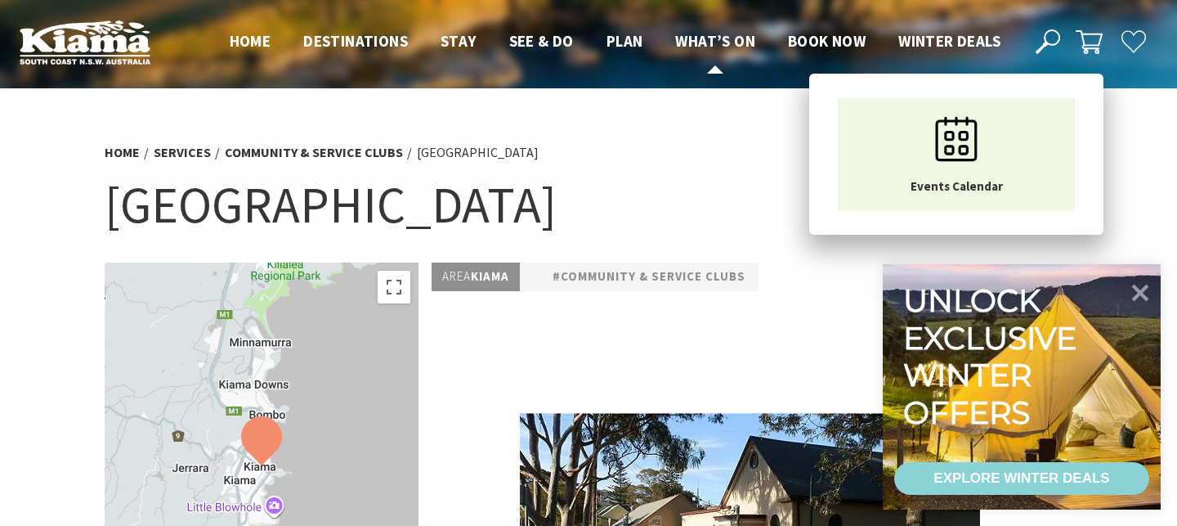
click at [691, 39] on span "What’s On" at bounding box center [715, 41] width 80 height 20
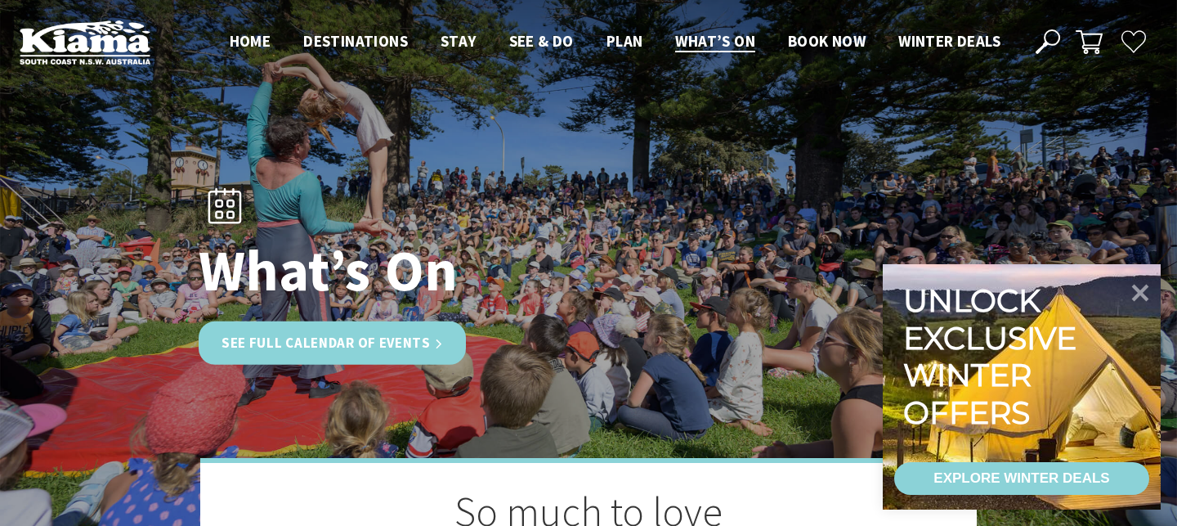
click at [317, 353] on link "See Full Calendar of Events" at bounding box center [332, 342] width 267 height 43
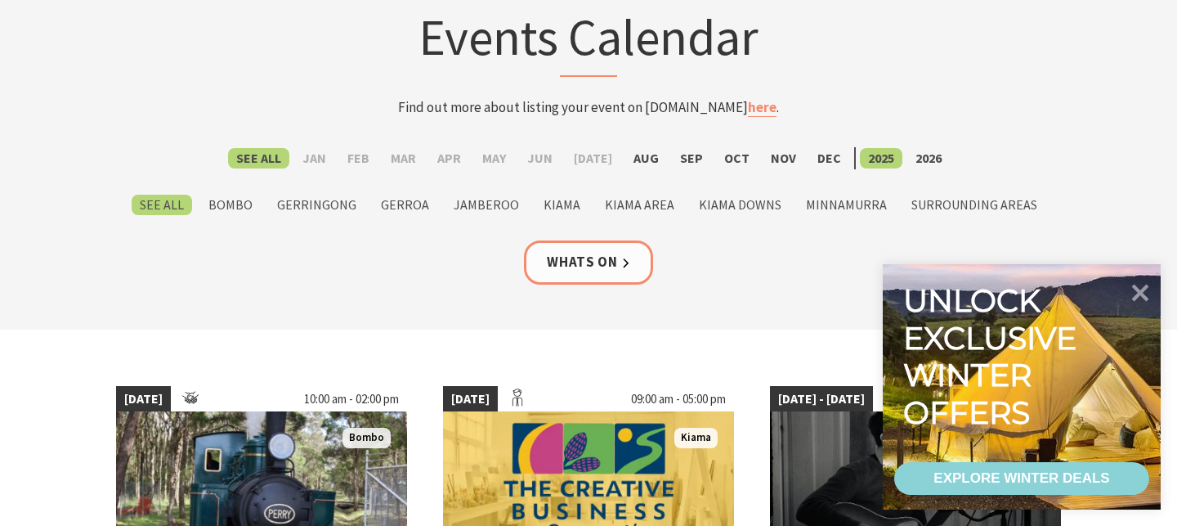
scroll to position [123, 0]
click at [644, 155] on label "Aug" at bounding box center [647, 158] width 42 height 20
click at [0, 0] on input "Aug" at bounding box center [0, 0] width 0 height 0
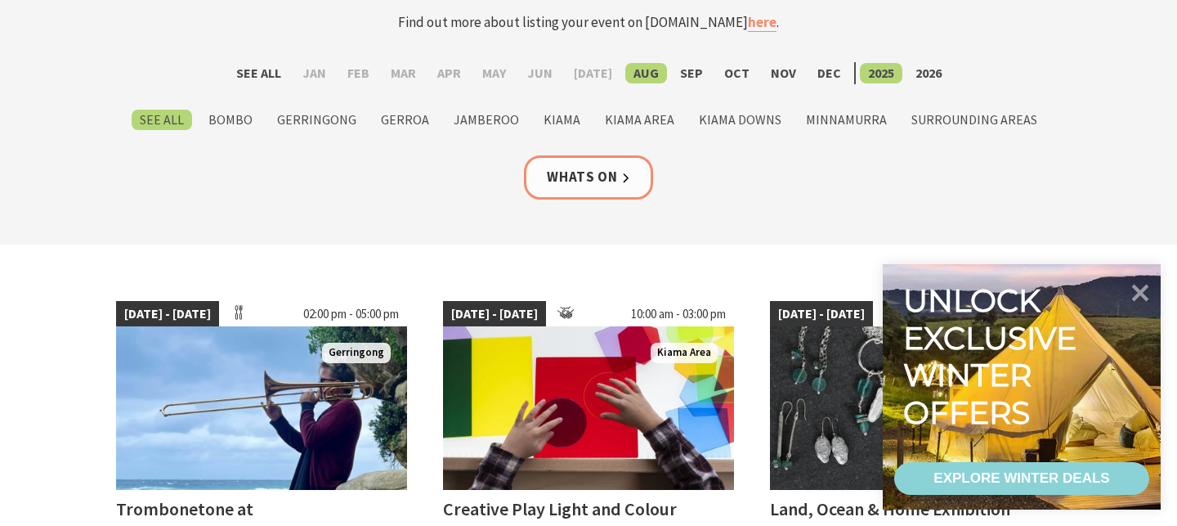
scroll to position [238, 0]
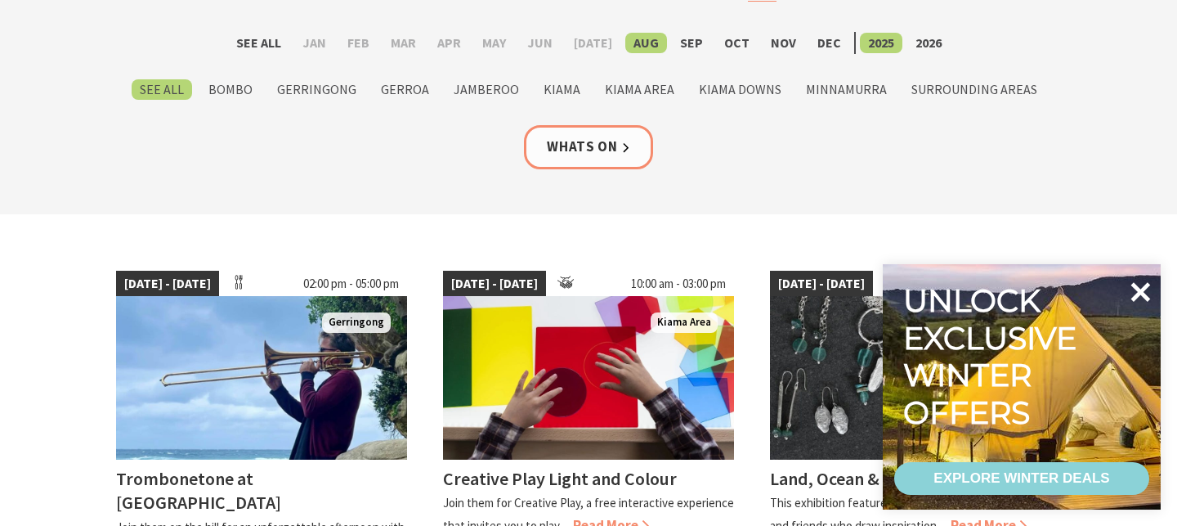
click at [1140, 285] on icon at bounding box center [1140, 291] width 39 height 39
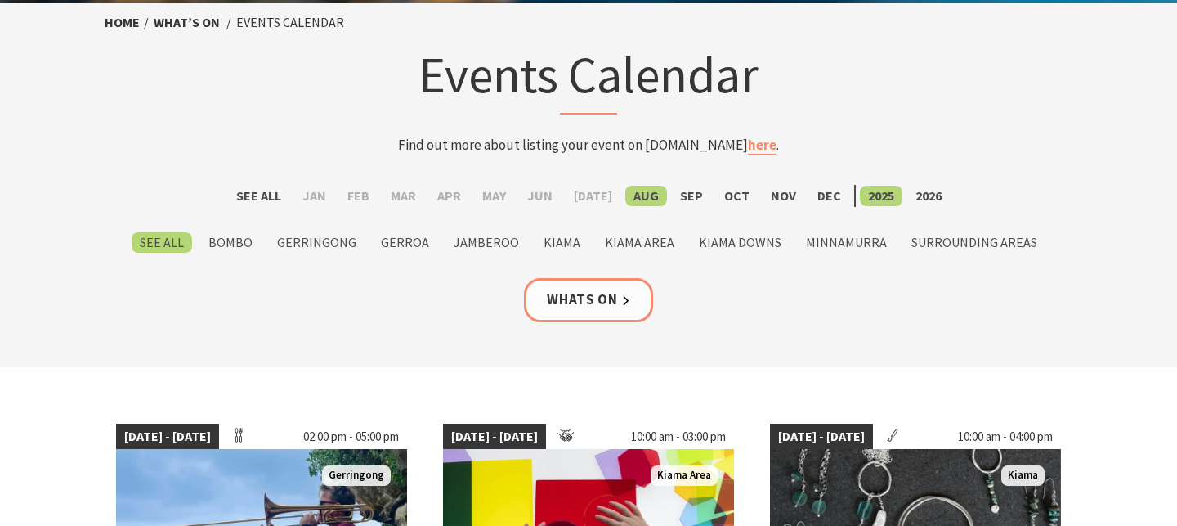
scroll to position [86, 0]
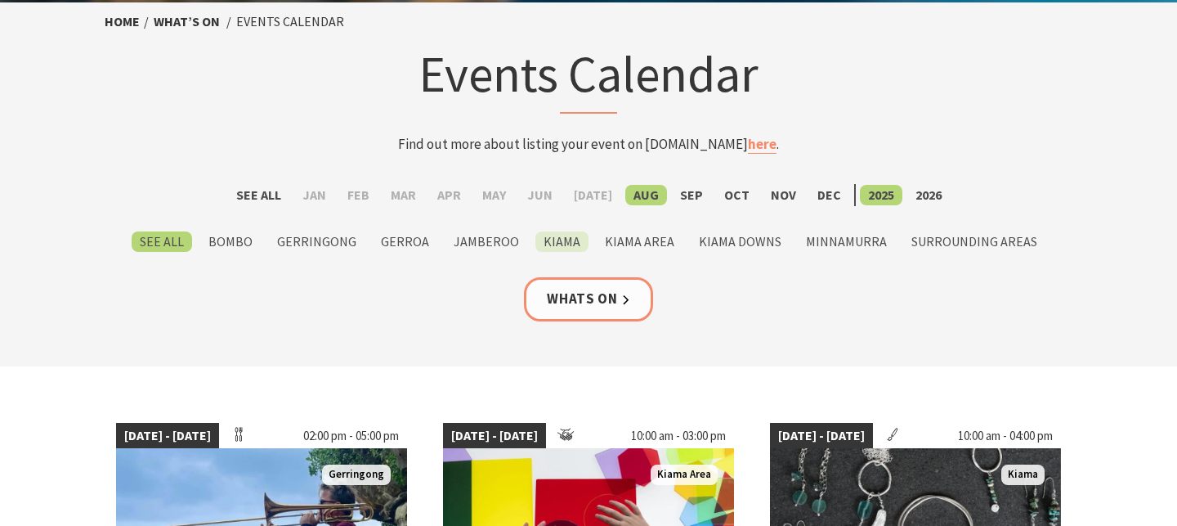
click at [556, 249] on label "Kiama" at bounding box center [562, 241] width 53 height 20
click at [0, 0] on input "Kiama" at bounding box center [0, 0] width 0 height 0
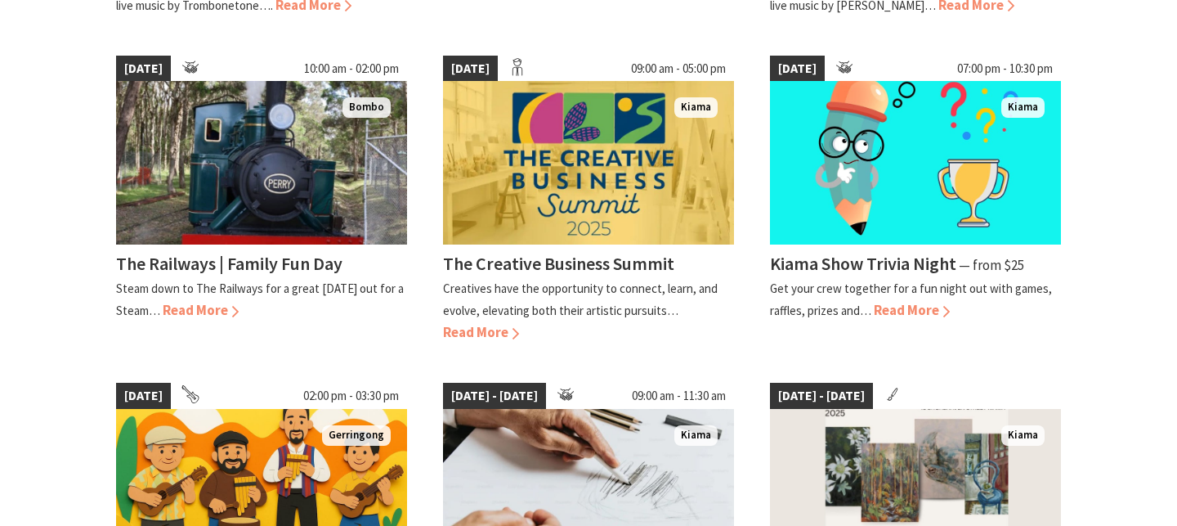
scroll to position [801, 0]
